Goal: Use online tool/utility: Utilize a website feature to perform a specific function

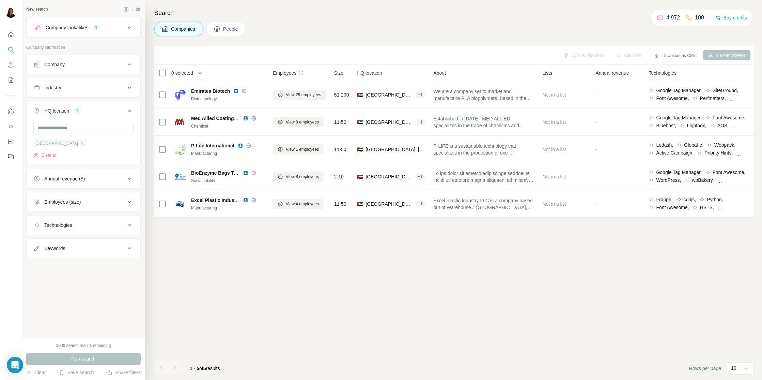
click at [84, 143] on div "[GEOGRAPHIC_DATA]" at bounding box center [60, 143] width 54 height 8
click at [83, 143] on icon "button" at bounding box center [81, 142] width 5 height 5
click at [101, 125] on input "text" at bounding box center [83, 128] width 100 height 12
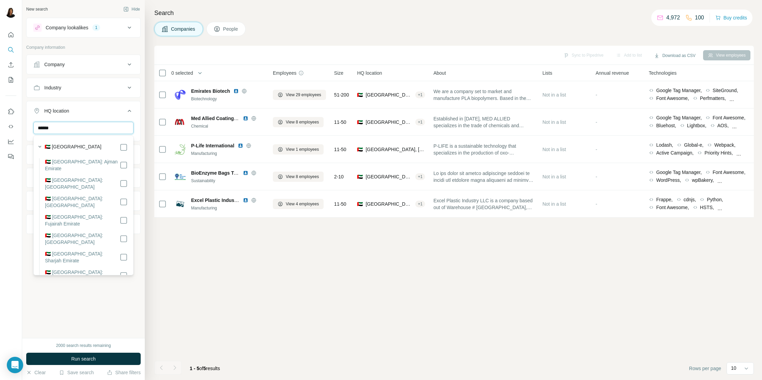
click at [72, 130] on input "******" at bounding box center [83, 128] width 100 height 12
type input "*"
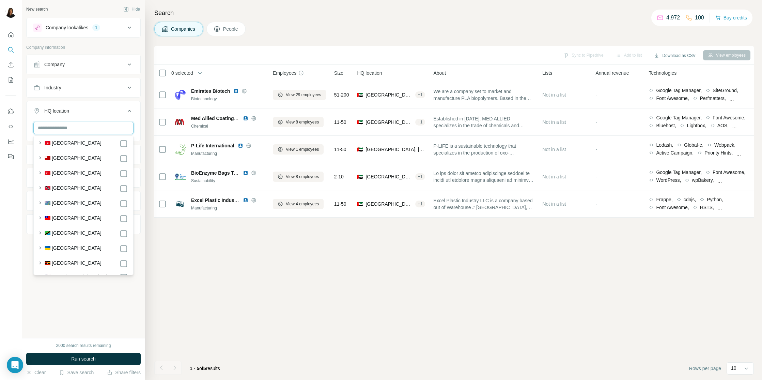
scroll to position [3297, 0]
click at [90, 127] on input "text" at bounding box center [83, 128] width 100 height 12
type input "*"
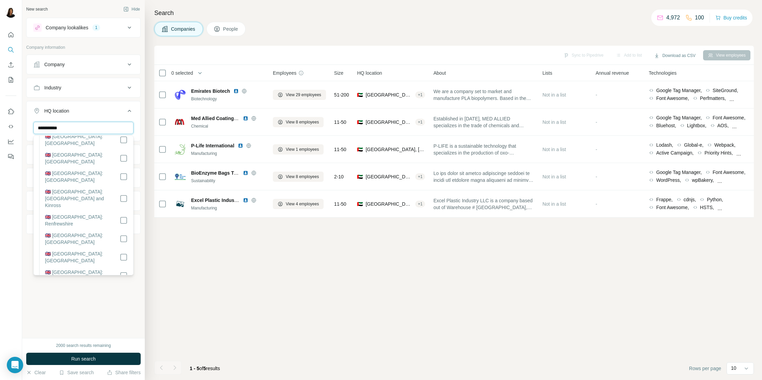
scroll to position [0, 0]
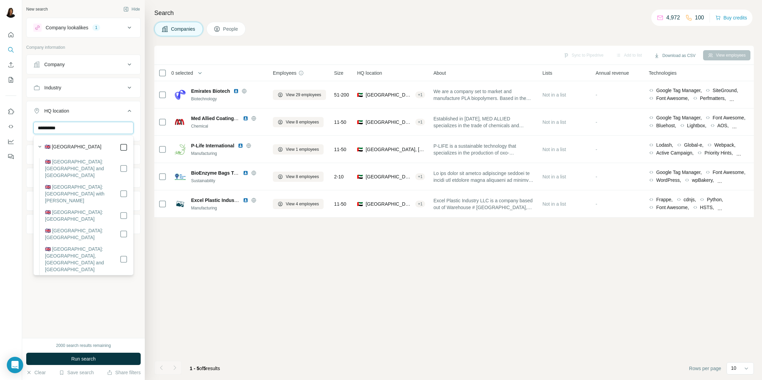
type input "**********"
click at [113, 116] on button "HQ location 1" at bounding box center [84, 112] width 114 height 19
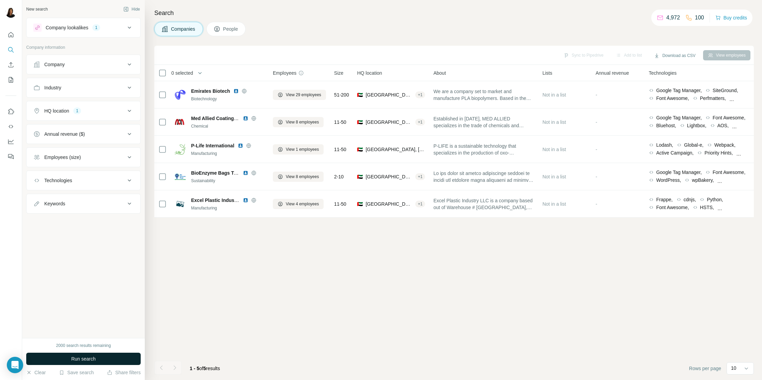
click at [95, 356] on span "Run search" at bounding box center [83, 358] width 25 height 7
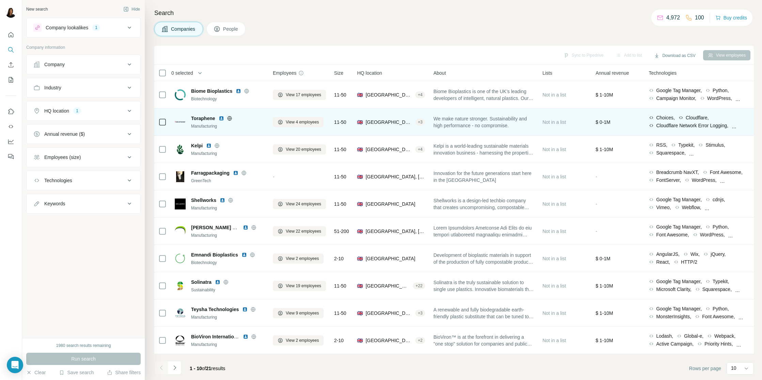
click at [747, 108] on td "Choices, Cloudflare, Cloudflare Network Error Logging, Contact Form 7, Google F…" at bounding box center [699, 121] width 109 height 27
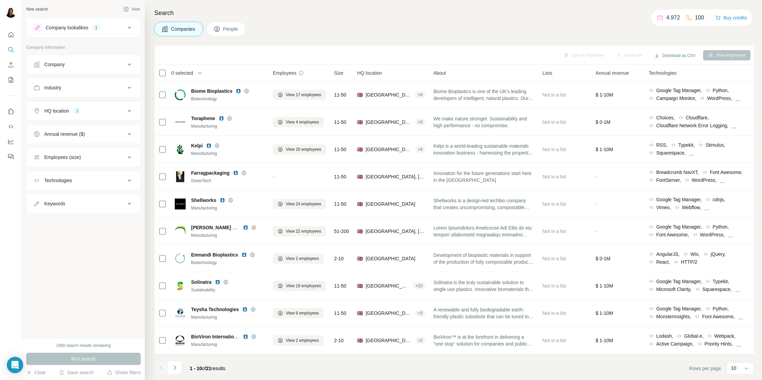
click at [752, 379] on div at bounding box center [381, 380] width 762 height 0
